Goal: Information Seeking & Learning: Learn about a topic

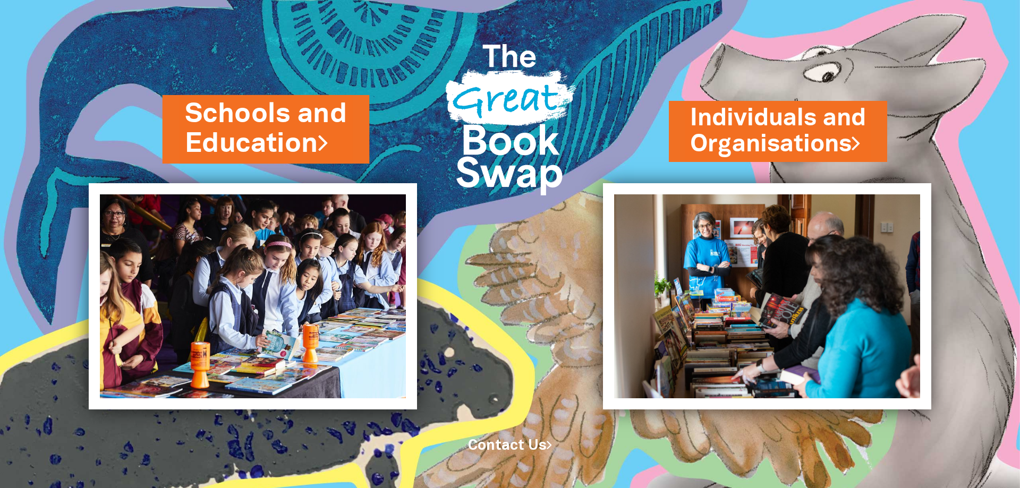
click at [274, 141] on link "Schools and Education" at bounding box center [266, 129] width 163 height 67
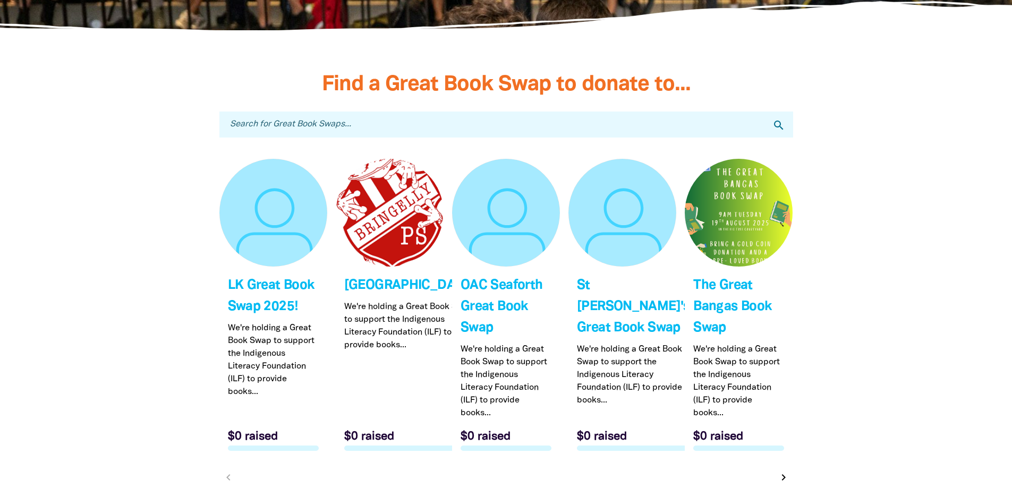
scroll to position [3189, 0]
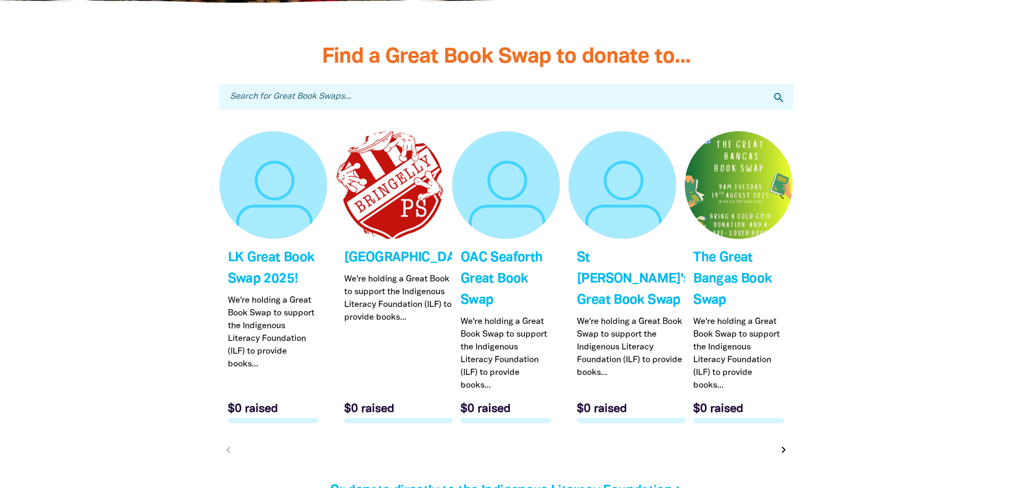
click at [375, 102] on input "Search for Great Book Swaps..." at bounding box center [507, 97] width 574 height 26
type input "chr"
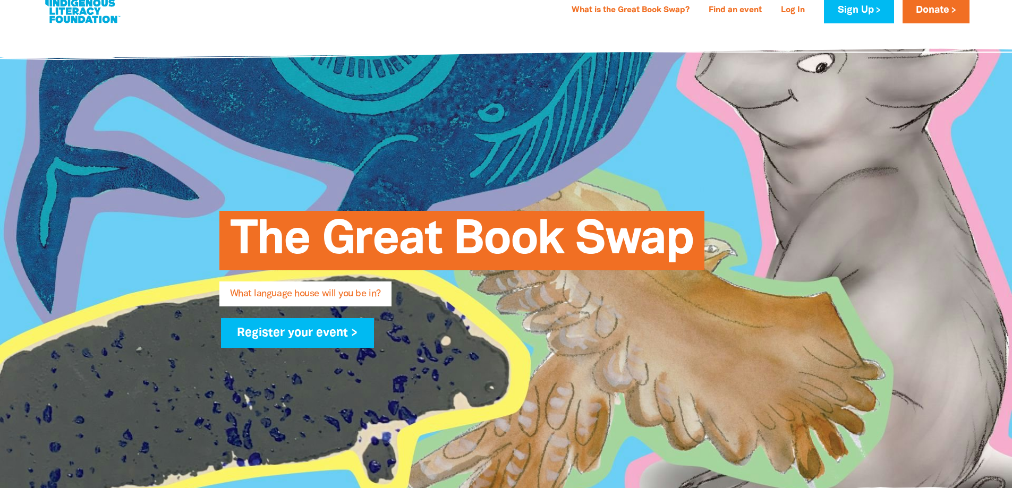
scroll to position [0, 0]
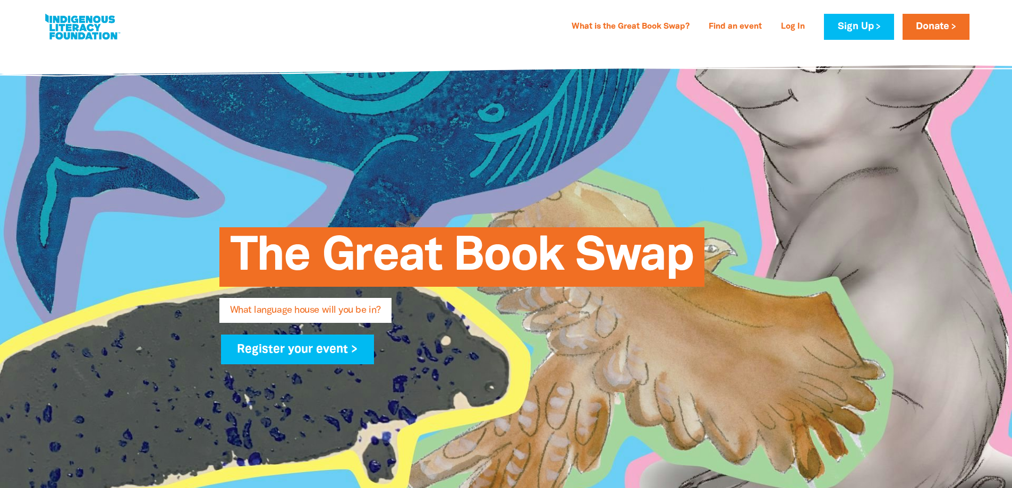
click at [91, 20] on link at bounding box center [83, 27] width 80 height 32
click at [638, 21] on link "What is the Great Book Swap?" at bounding box center [631, 27] width 131 height 17
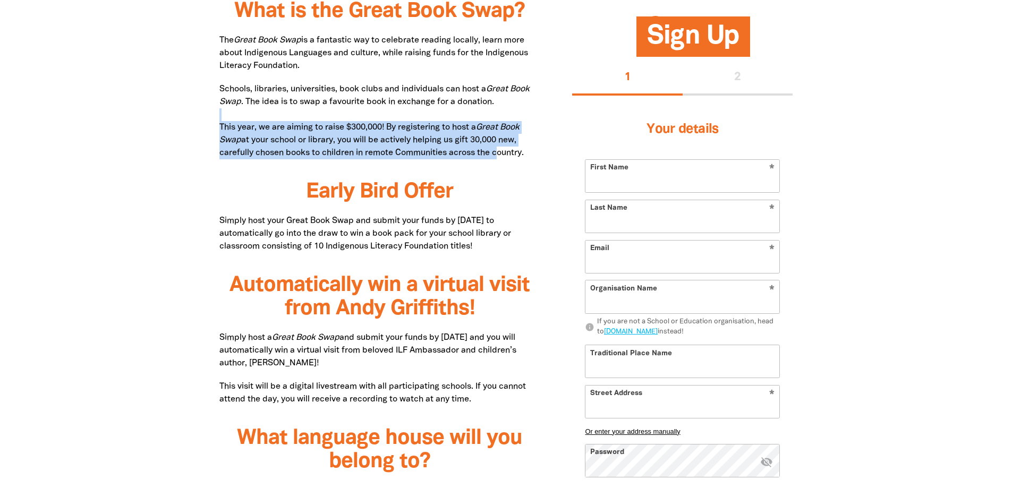
drag, startPoint x: 434, startPoint y: 148, endPoint x: 247, endPoint y: 118, distance: 190.0
click at [249, 120] on p "Schools, libraries, universities, book clubs and individuals can host a Great B…" at bounding box center [381, 121] width 322 height 77
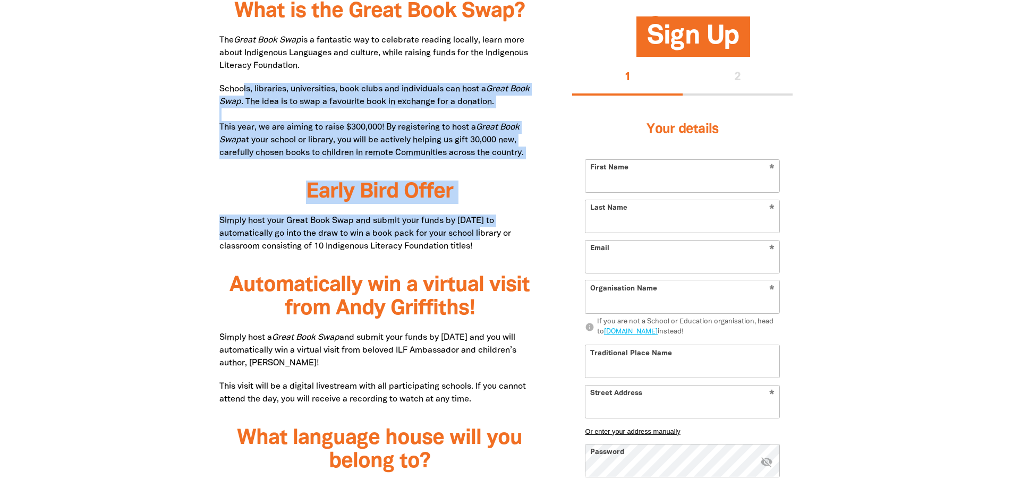
drag, startPoint x: 243, startPoint y: 82, endPoint x: 466, endPoint y: 233, distance: 269.0
drag, startPoint x: 497, startPoint y: 246, endPoint x: 269, endPoint y: 92, distance: 275.1
drag, startPoint x: 362, startPoint y: 194, endPoint x: 500, endPoint y: 252, distance: 149.6
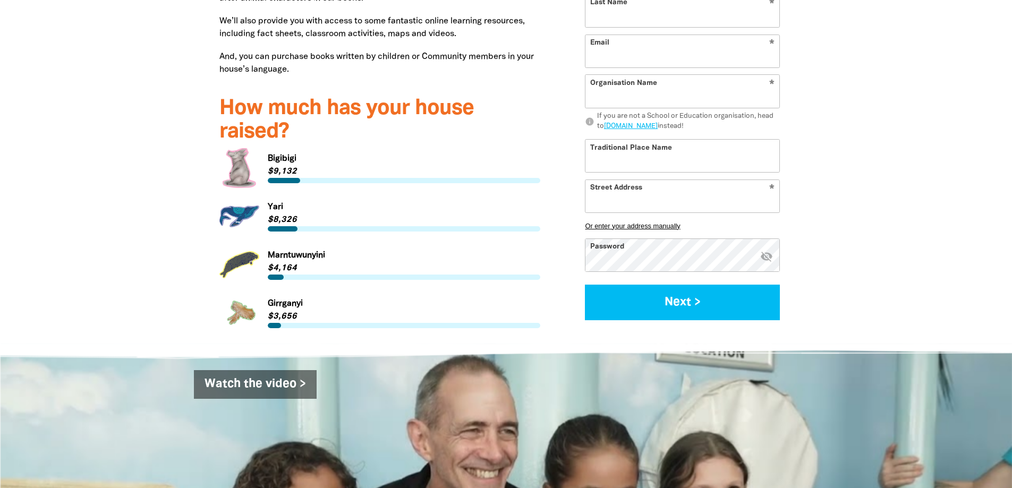
scroll to position [1416, 0]
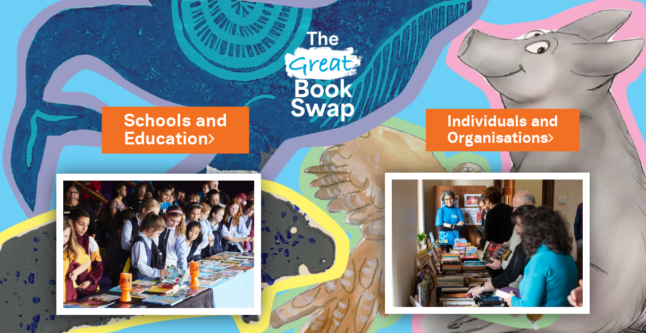
click at [177, 125] on link "Schools and Education" at bounding box center [175, 130] width 103 height 42
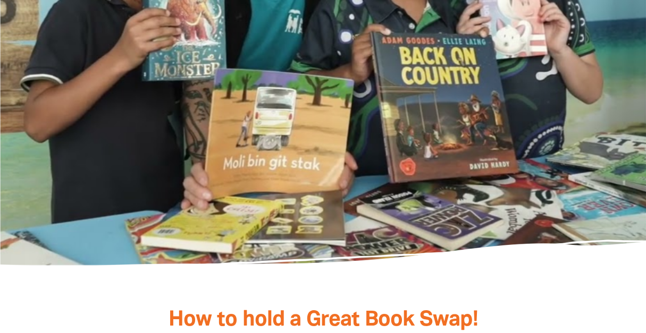
scroll to position [1967, 0]
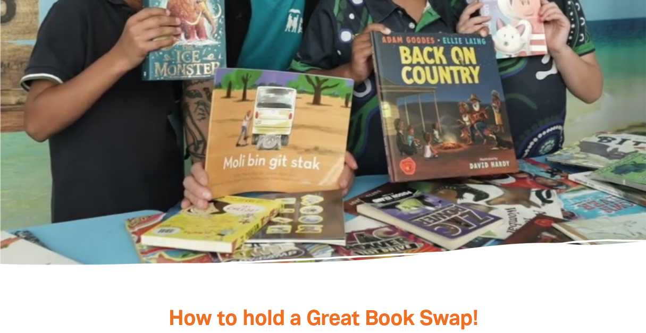
drag, startPoint x: 233, startPoint y: 151, endPoint x: 201, endPoint y: 131, distance: 37.7
